Goal: Task Accomplishment & Management: Use online tool/utility

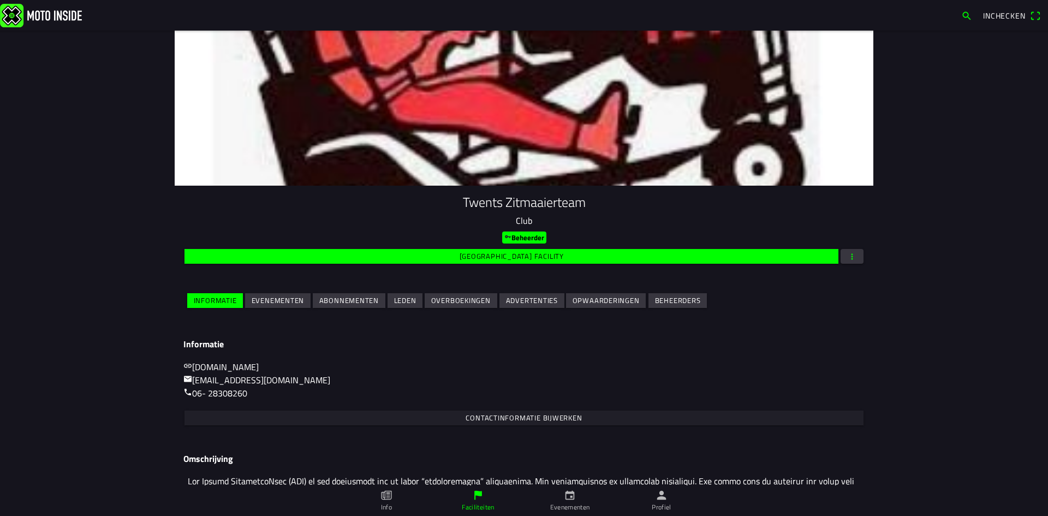
scroll to position [49, 0]
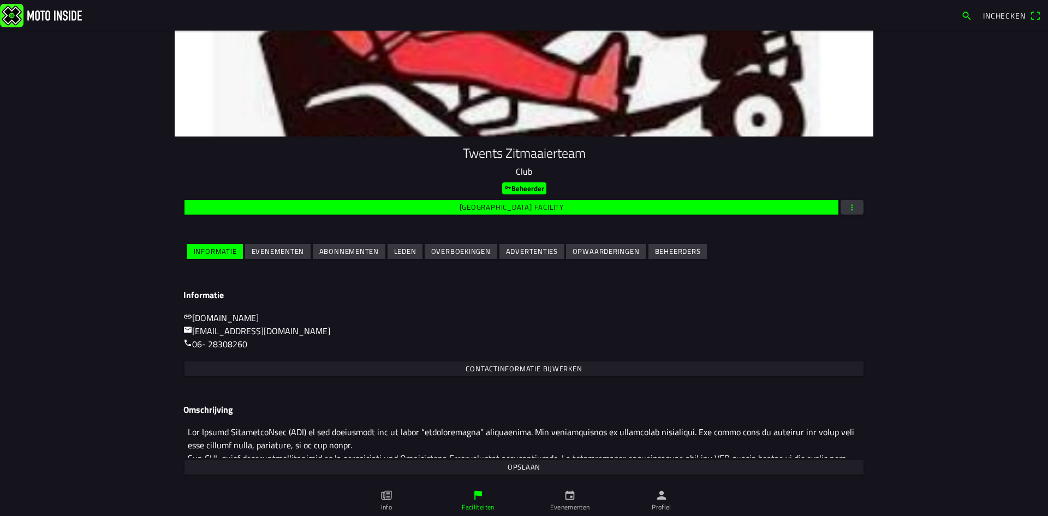
click at [0, 0] on slot "Evenementen" at bounding box center [0, 0] width 0 height 0
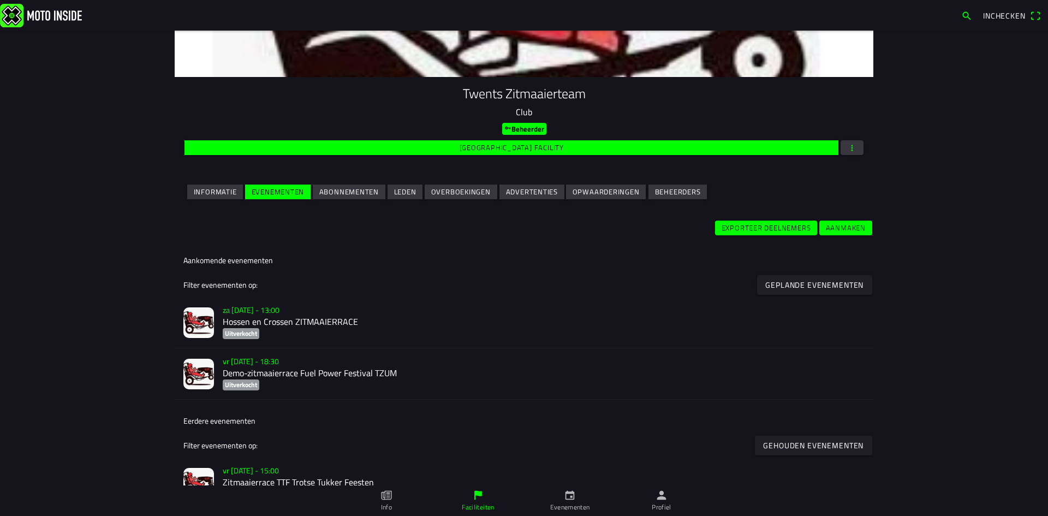
scroll to position [109, 0]
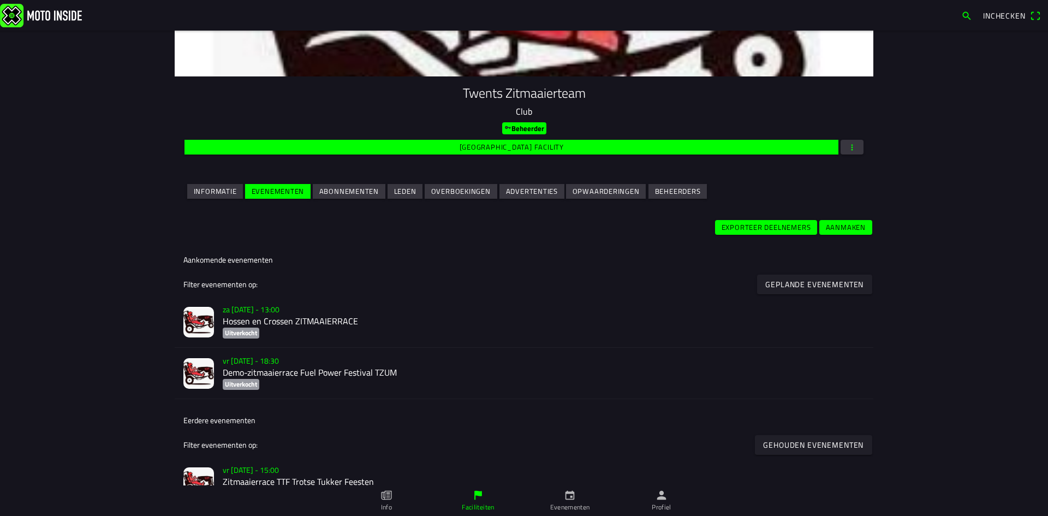
click at [314, 320] on h2 "Hossen en Crossen ZITMAAIERRACE" at bounding box center [544, 321] width 642 height 10
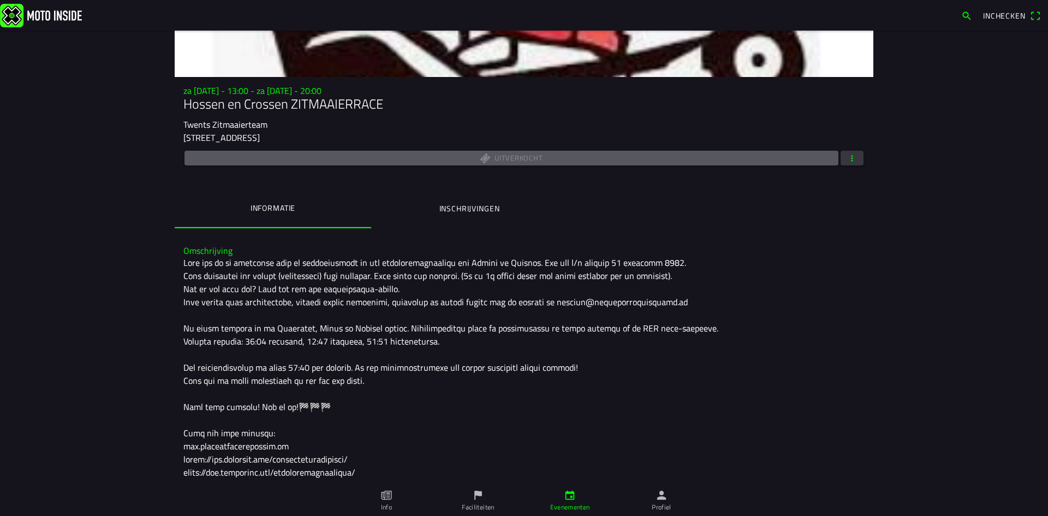
scroll to position [109, 0]
click at [485, 211] on ion-label "Inschrijvingen" at bounding box center [469, 208] width 61 height 12
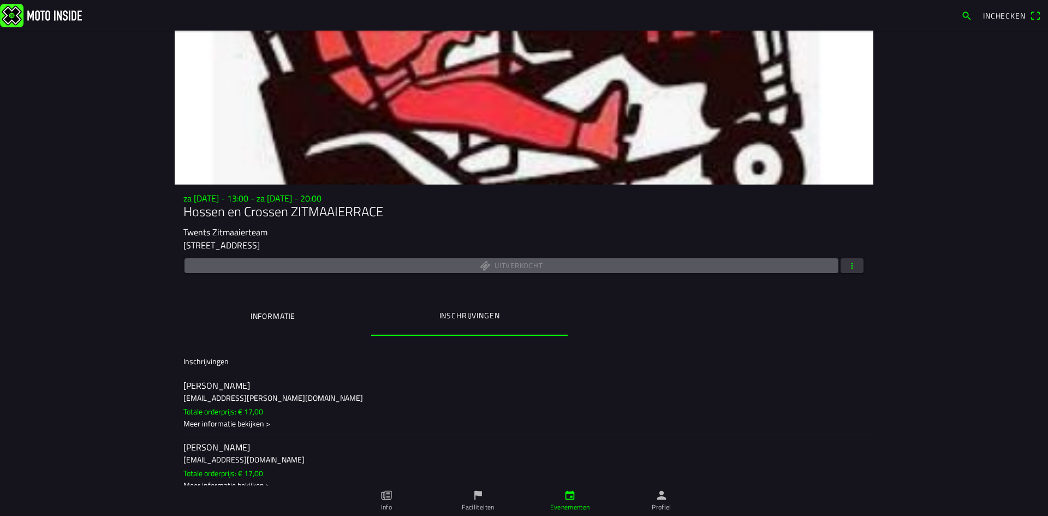
scroll to position [0, 0]
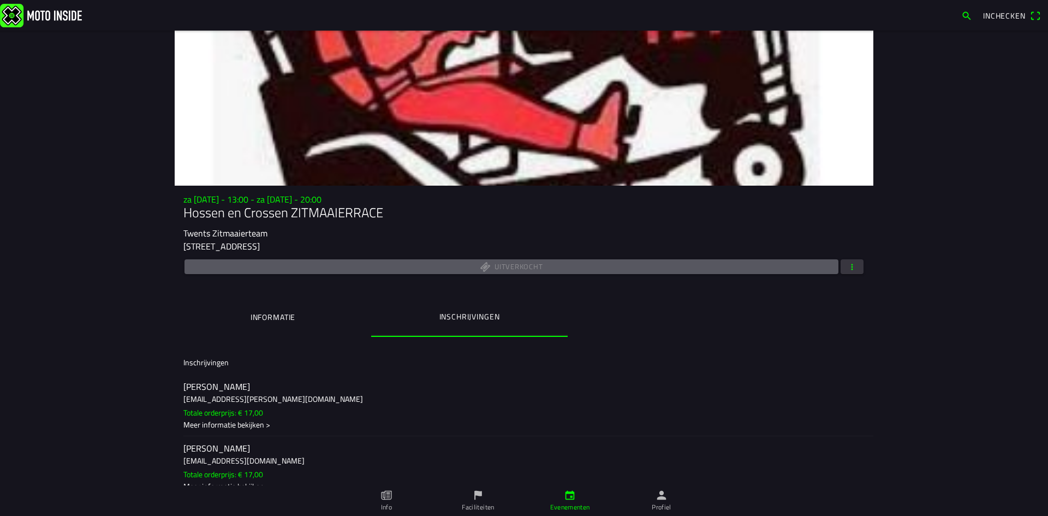
click at [851, 267] on span "button" at bounding box center [852, 266] width 10 height 15
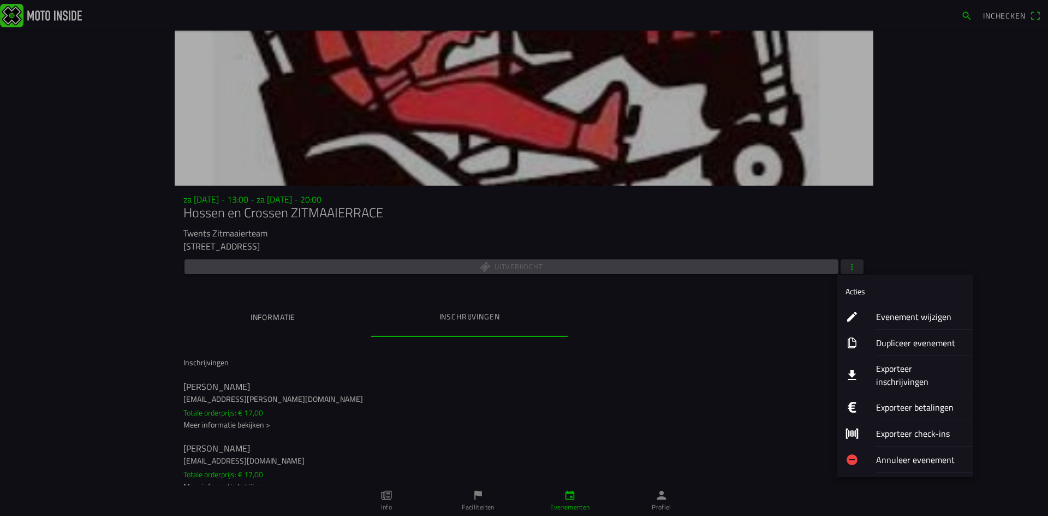
click at [903, 341] on ion-label "Dupliceer evenement" at bounding box center [920, 342] width 88 height 13
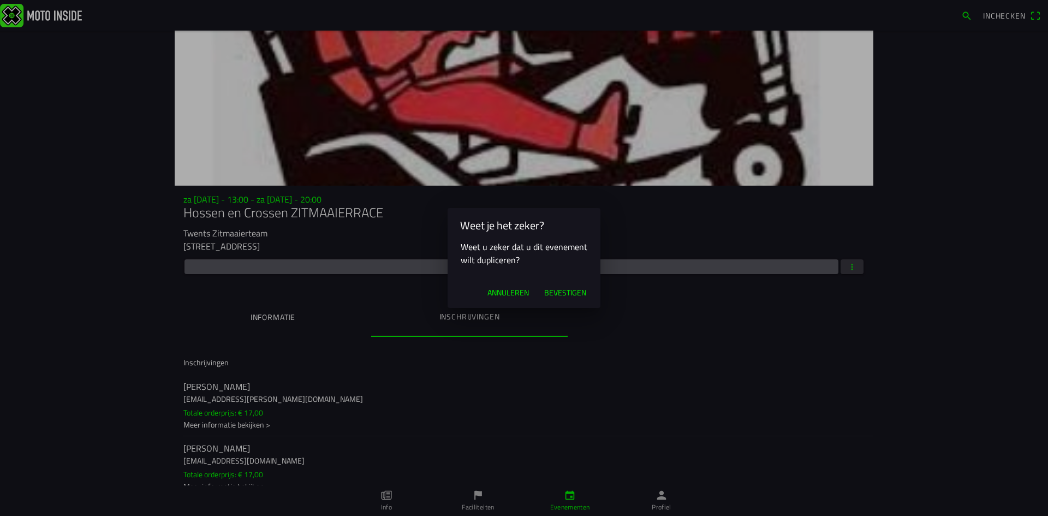
click at [510, 295] on span "Annuleren" at bounding box center [507, 292] width 41 height 11
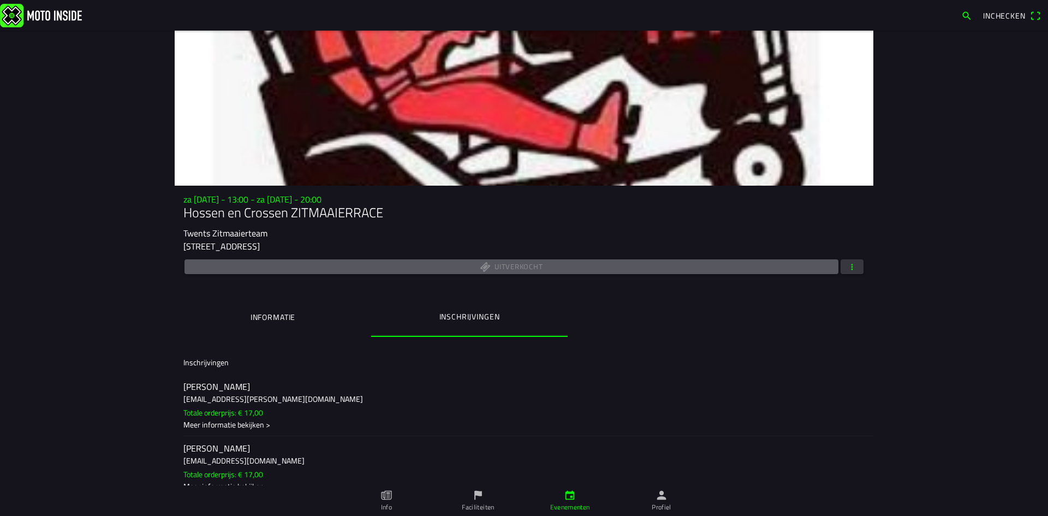
click at [848, 270] on span "button" at bounding box center [852, 266] width 10 height 15
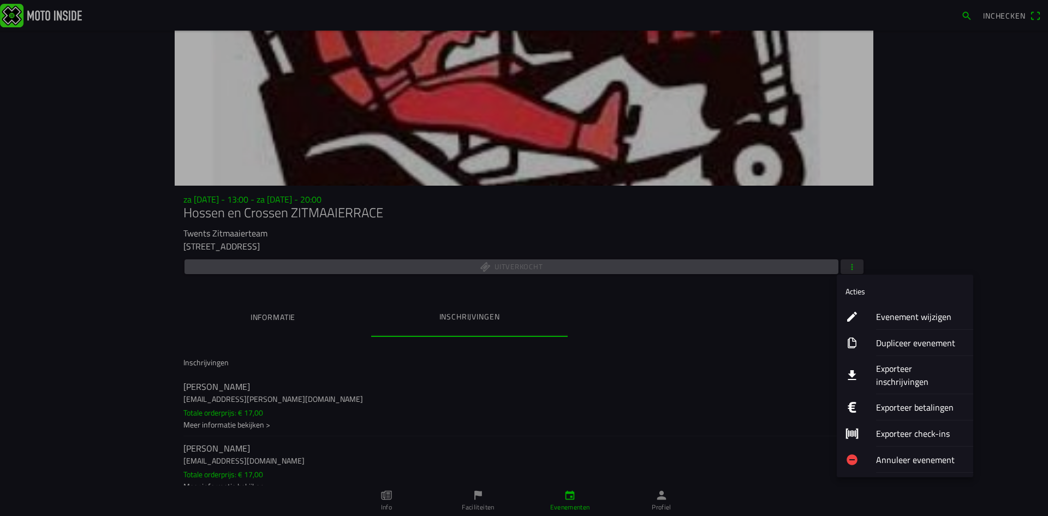
click at [920, 368] on ion-label "Exporteer inschrijvingen" at bounding box center [920, 375] width 88 height 26
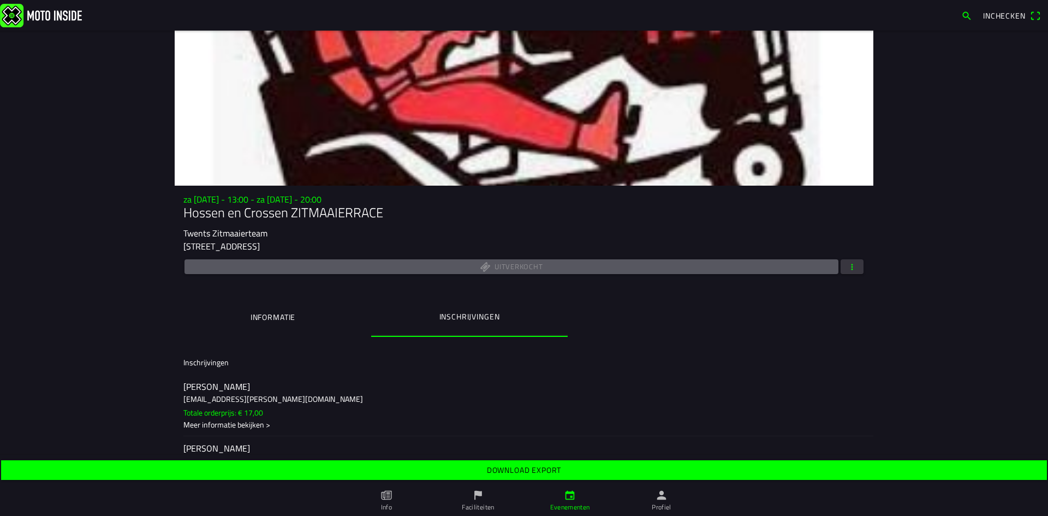
click at [590, 472] on span "Download export" at bounding box center [523, 470] width 1029 height 20
